Goal: Information Seeking & Learning: Find specific fact

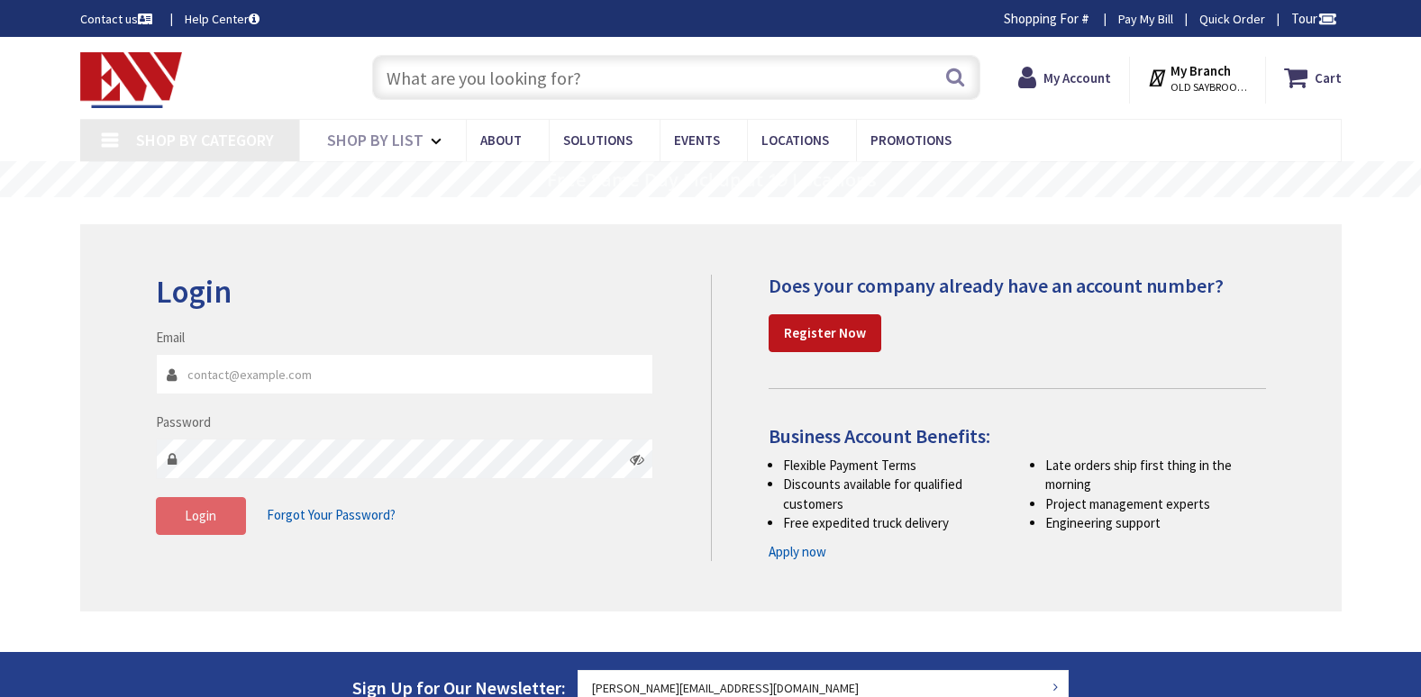
type input "[PERSON_NAME][EMAIL_ADDRESS][DOMAIN_NAME]"
click at [190, 506] on button "Login" at bounding box center [201, 516] width 90 height 38
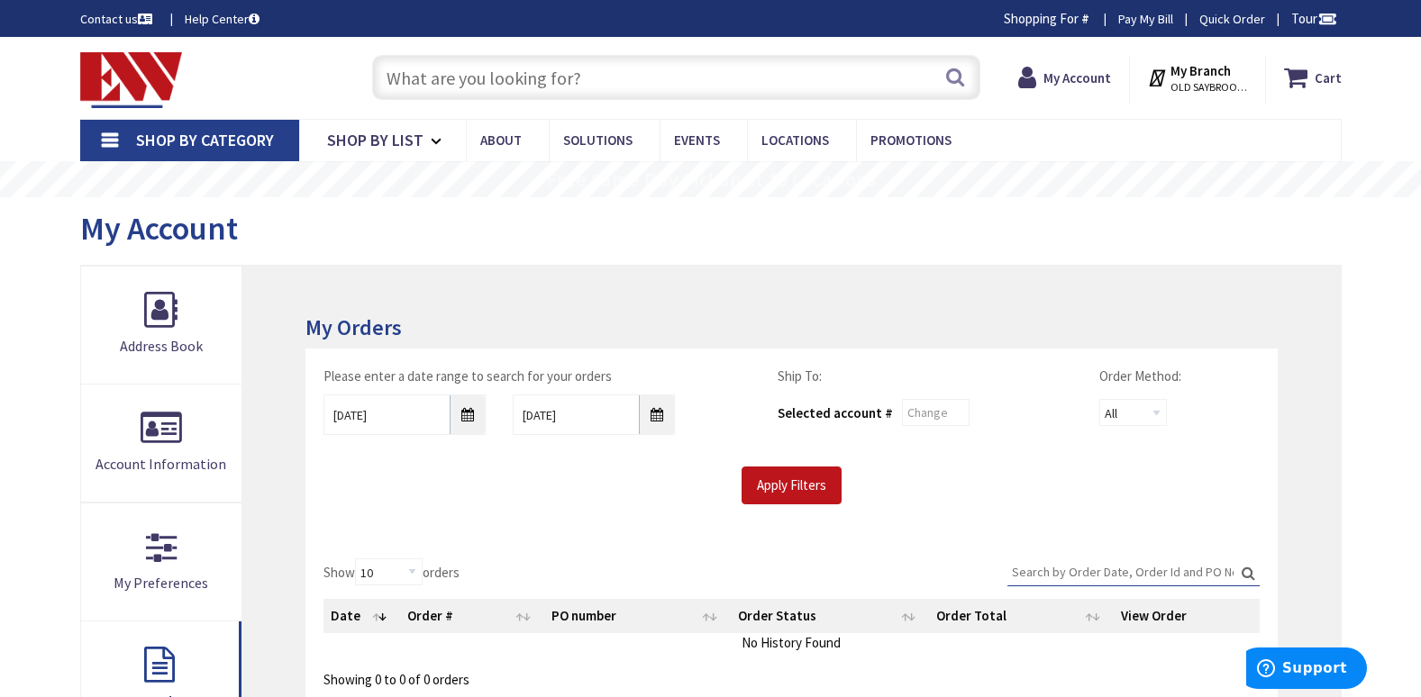
type input "1P20 GFCI"
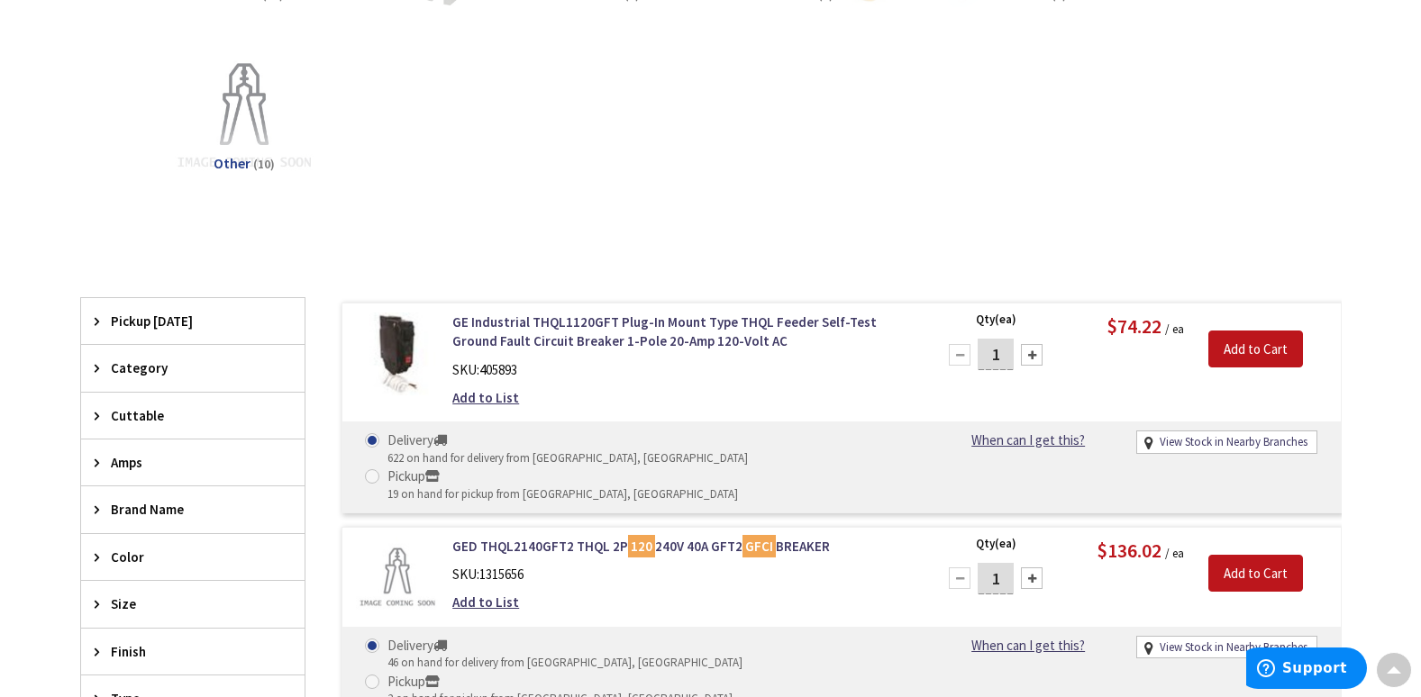
scroll to position [420, 0]
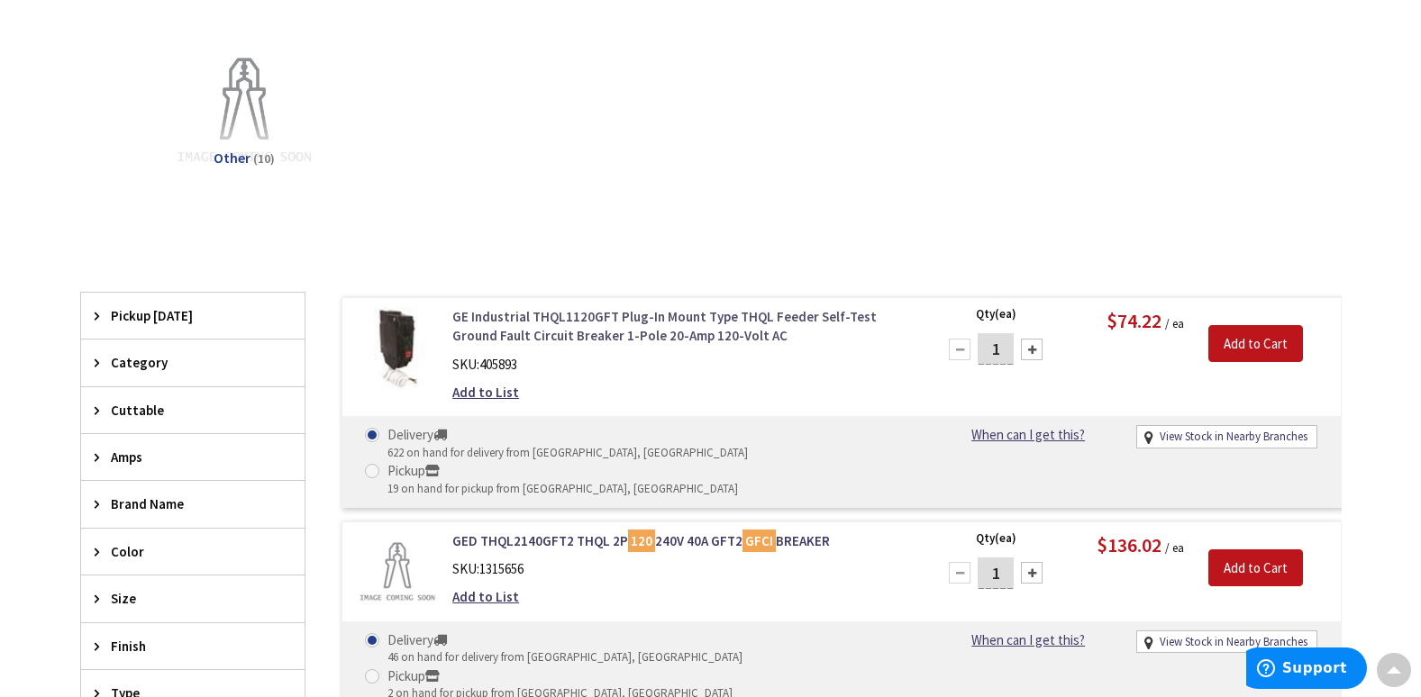
click at [688, 329] on link "GE Industrial THQL1120GFT Plug-In Mount Type THQL Feeder Self-Test Ground Fault…" at bounding box center [681, 326] width 459 height 39
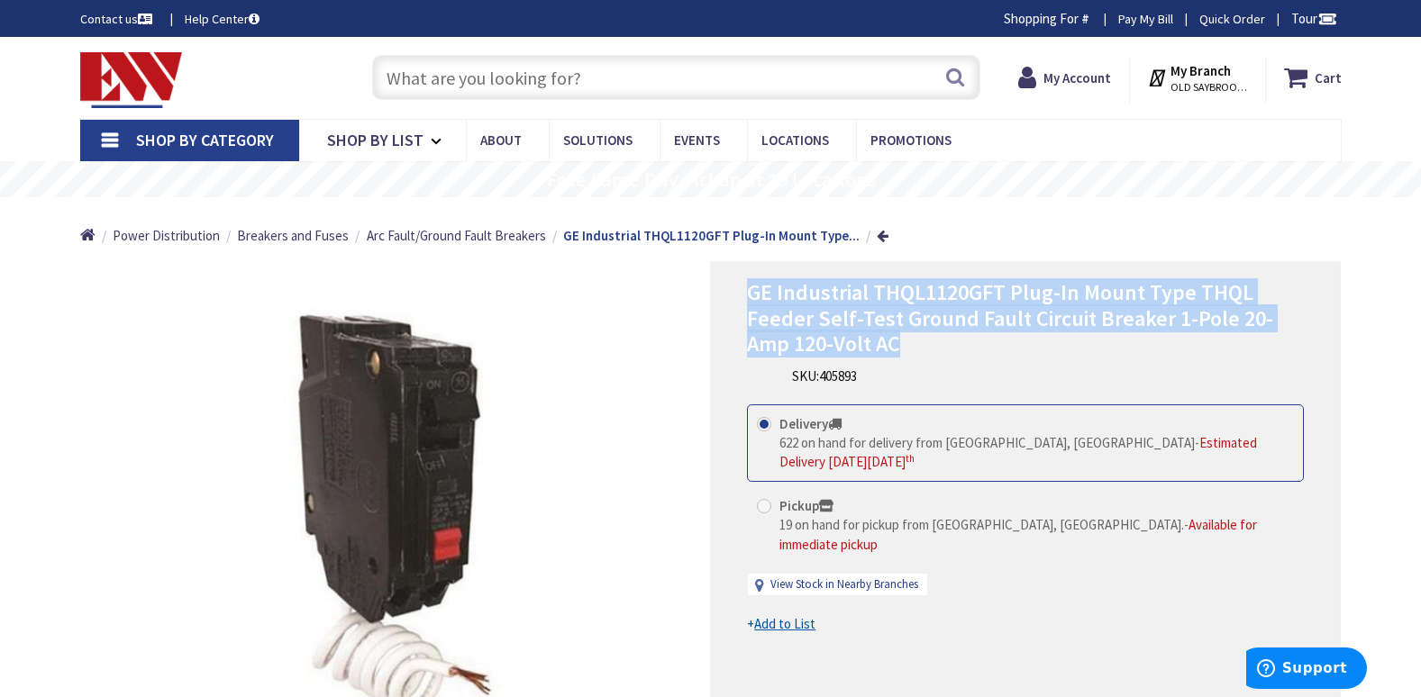
drag, startPoint x: 749, startPoint y: 288, endPoint x: 858, endPoint y: 344, distance: 122.5
click at [858, 344] on h1 "GE Industrial THQL1120GFT Plug-In Mount Type THQL Feeder Self-Test Ground Fault…" at bounding box center [1025, 318] width 557 height 77
copy span "GE Industrial THQL1120GFT Plug-In Mount Type THQL Feeder Self-Test Ground Fault…"
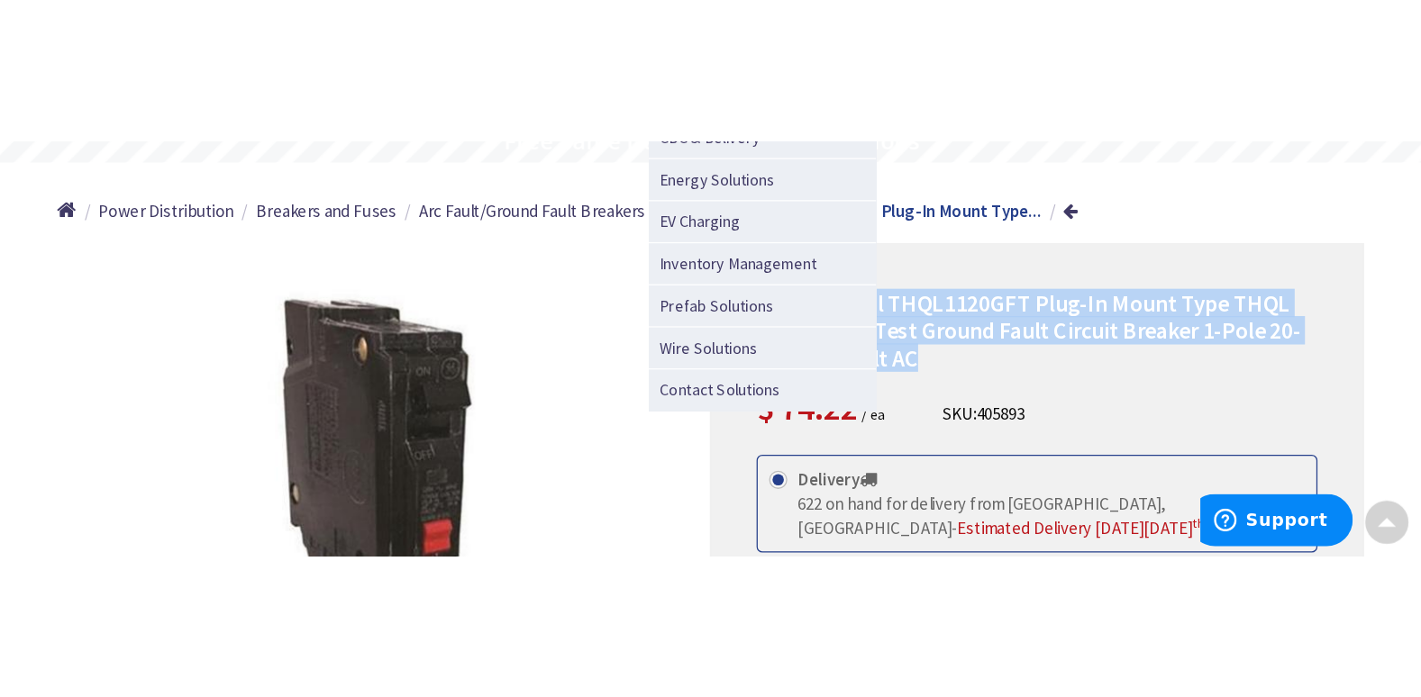
scroll to position [181, 0]
